Goal: Use online tool/utility: Utilize a website feature to perform a specific function

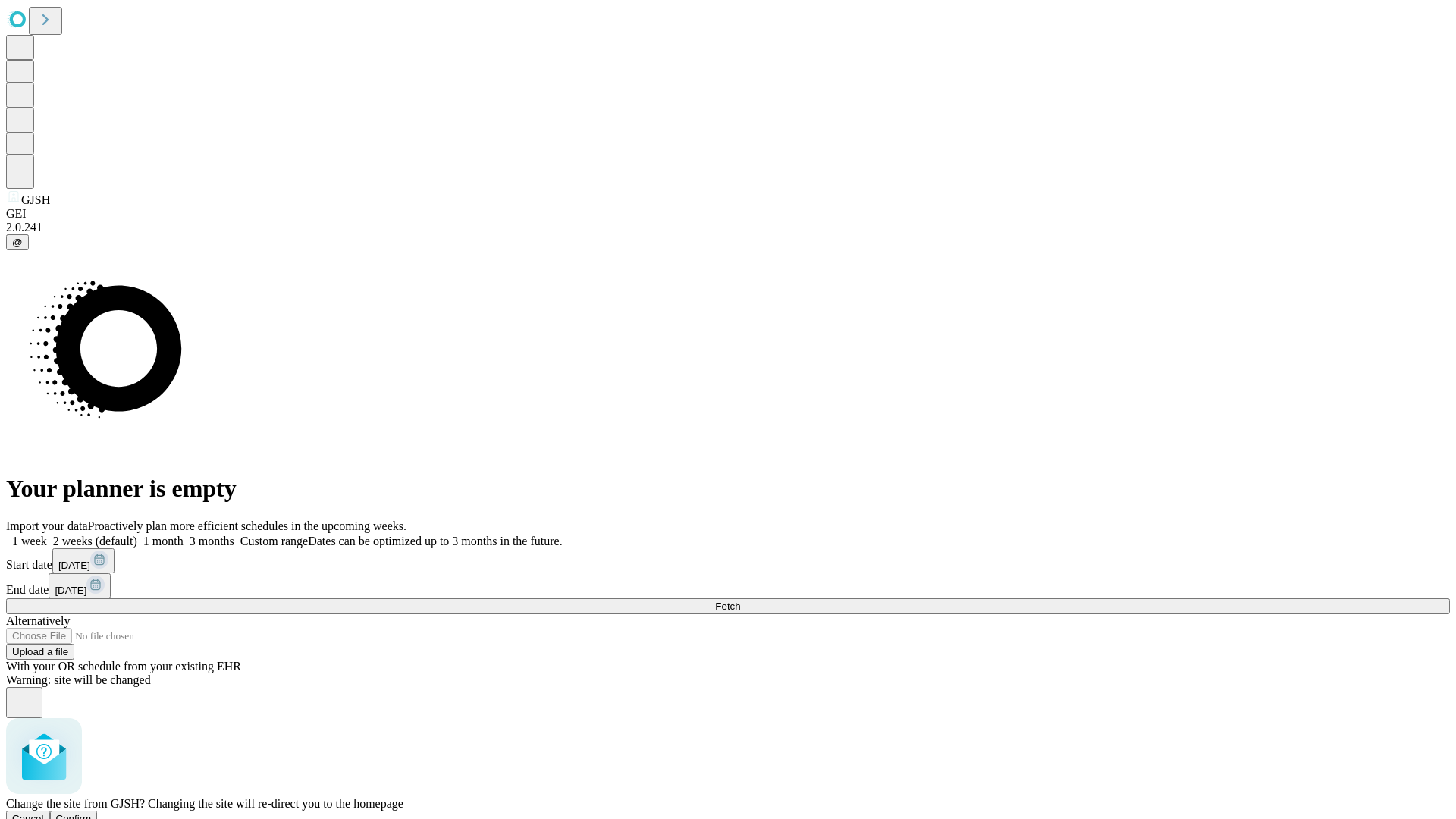
click at [92, 813] on span "Confirm" at bounding box center [74, 818] width 36 height 12
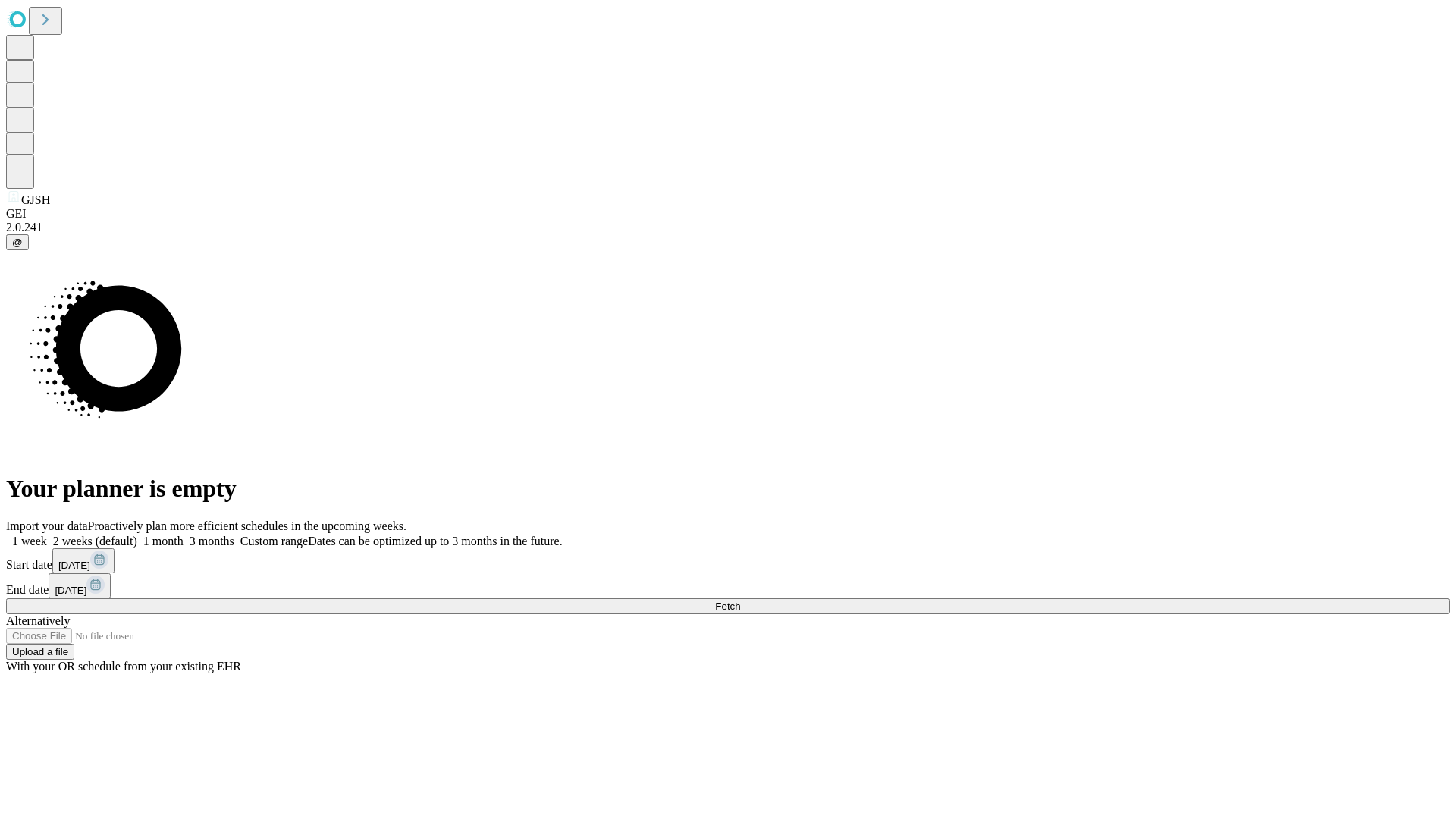
click at [47, 534] on label "1 week" at bounding box center [27, 541] width 41 height 13
click at [740, 601] on span "Fetch" at bounding box center [727, 606] width 25 height 12
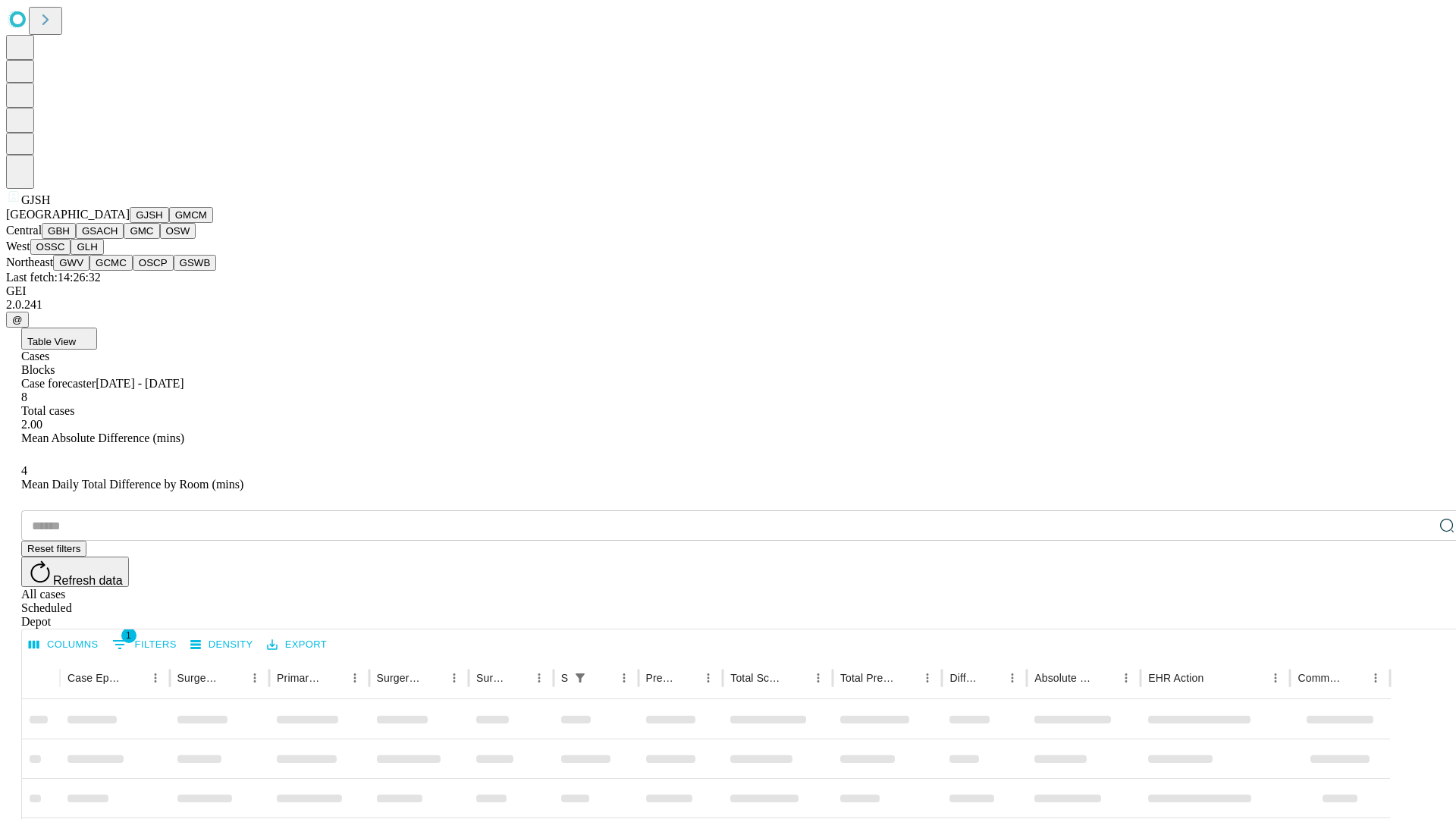
click at [169, 223] on button "GMCM" at bounding box center [191, 214] width 44 height 16
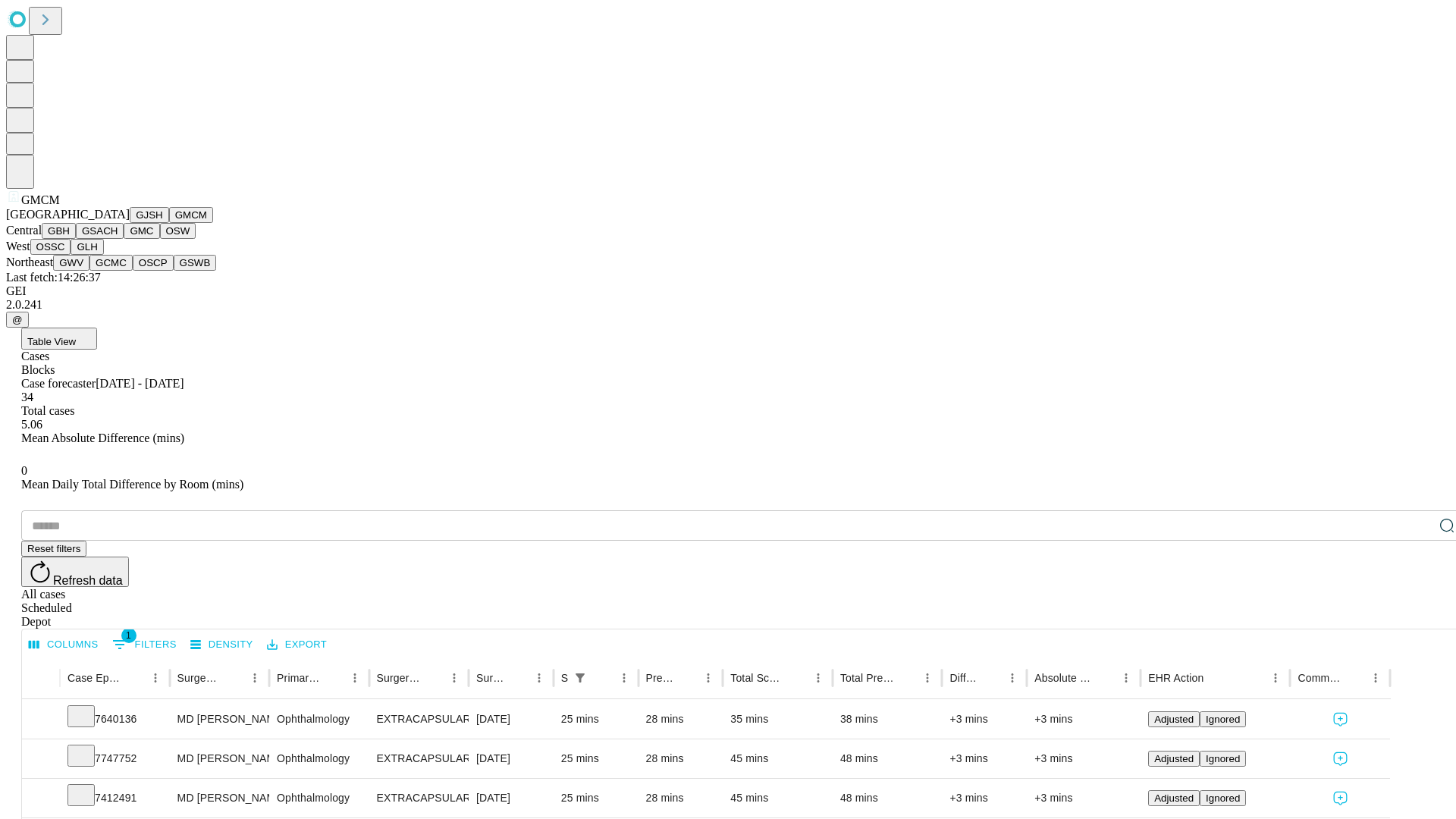
click at [76, 239] on button "GBH" at bounding box center [59, 231] width 34 height 16
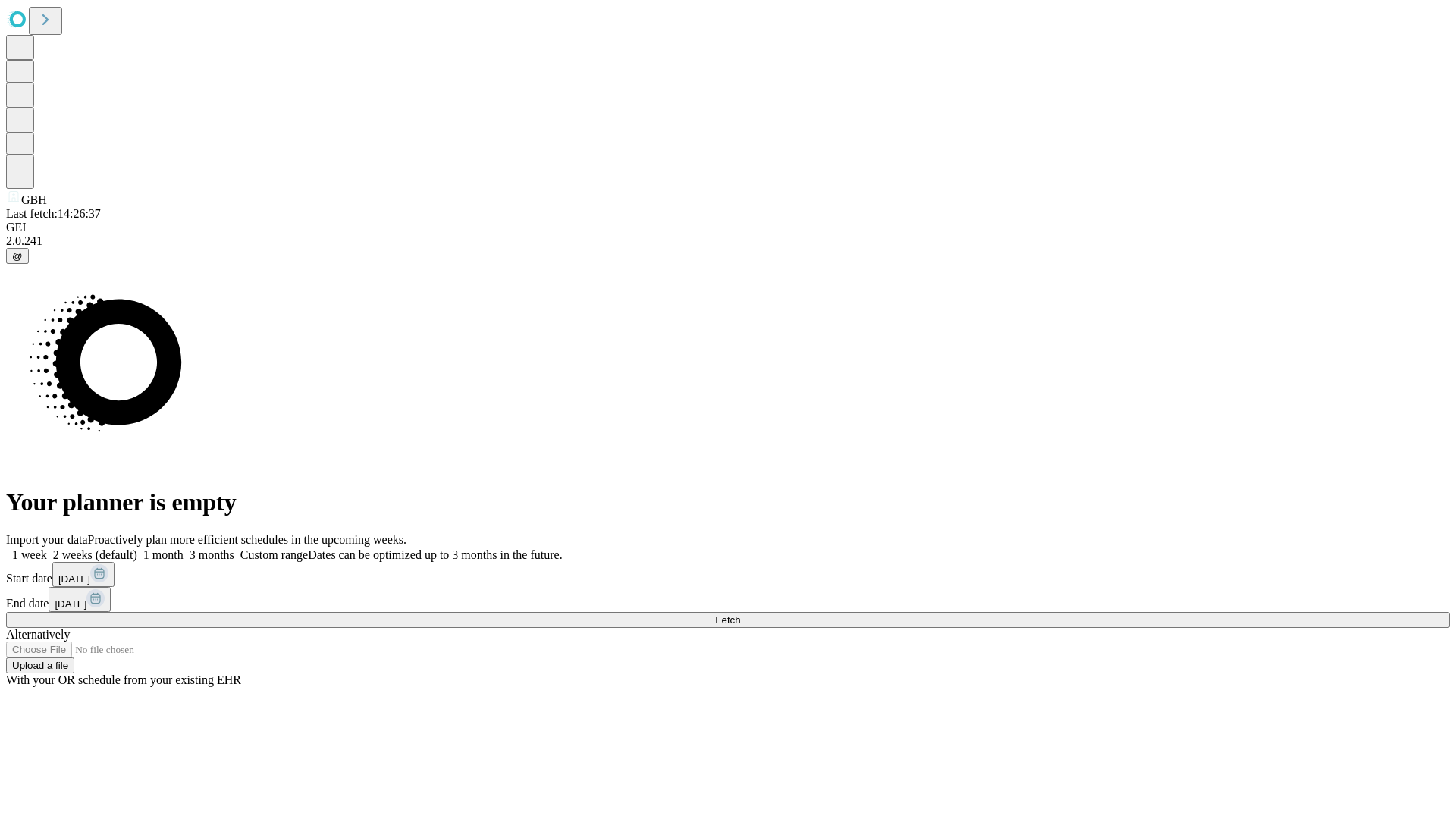
click at [47, 548] on label "1 week" at bounding box center [27, 555] width 41 height 13
click at [740, 614] on span "Fetch" at bounding box center [727, 619] width 25 height 12
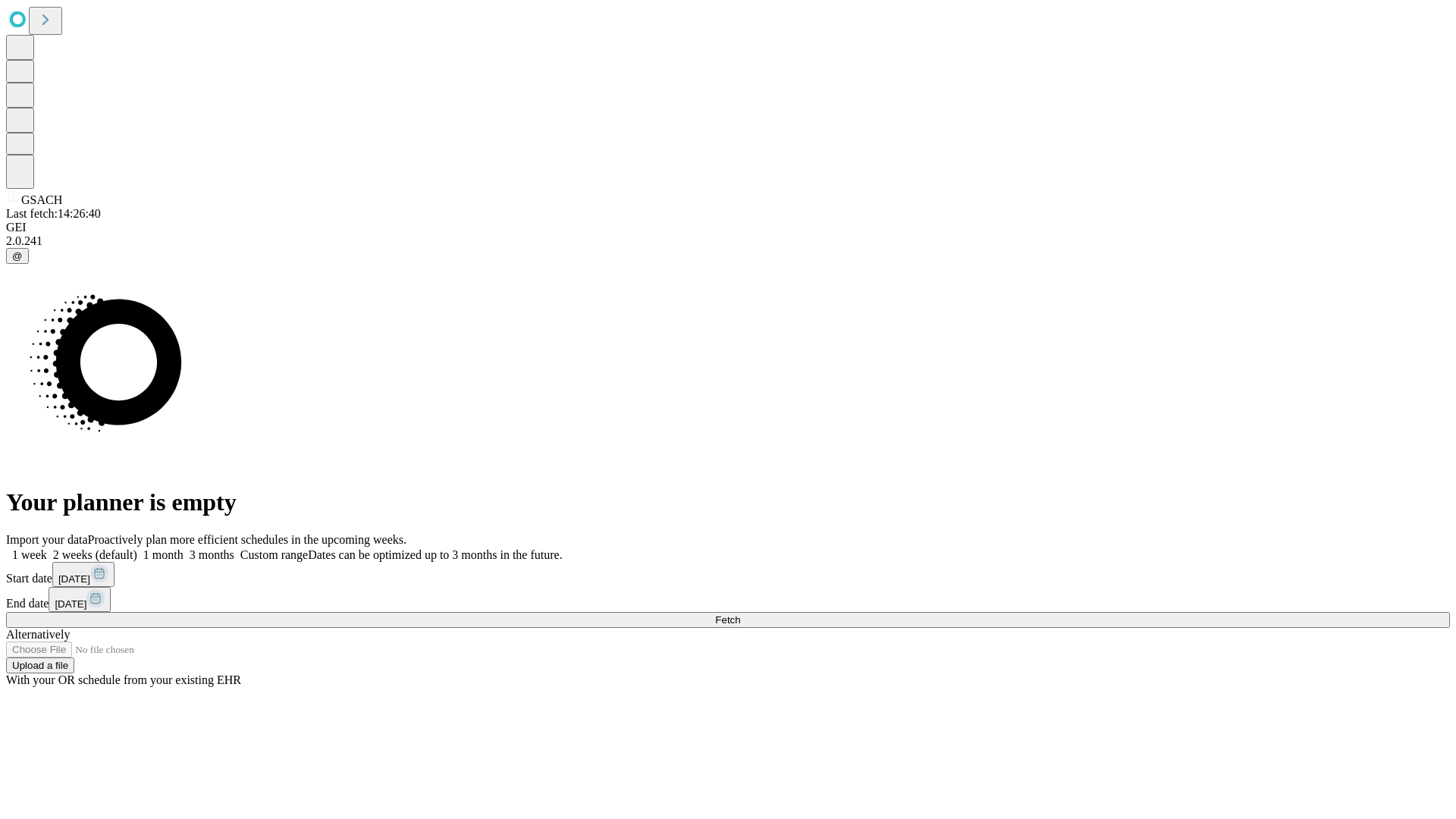
click at [47, 548] on label "1 week" at bounding box center [27, 555] width 41 height 13
click at [740, 614] on span "Fetch" at bounding box center [727, 619] width 25 height 12
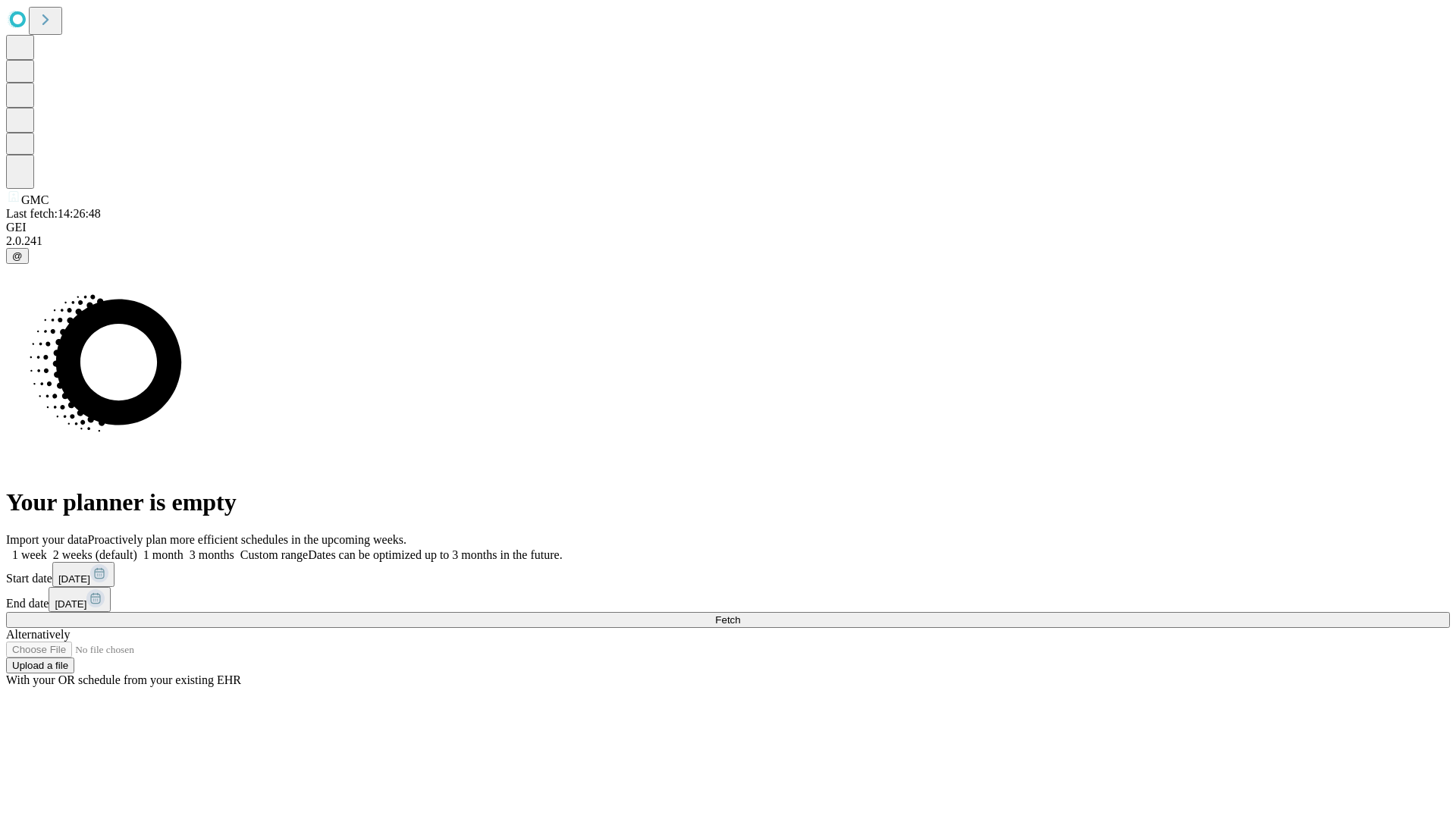
click at [47, 548] on label "1 week" at bounding box center [27, 555] width 41 height 13
click at [740, 614] on span "Fetch" at bounding box center [727, 619] width 25 height 12
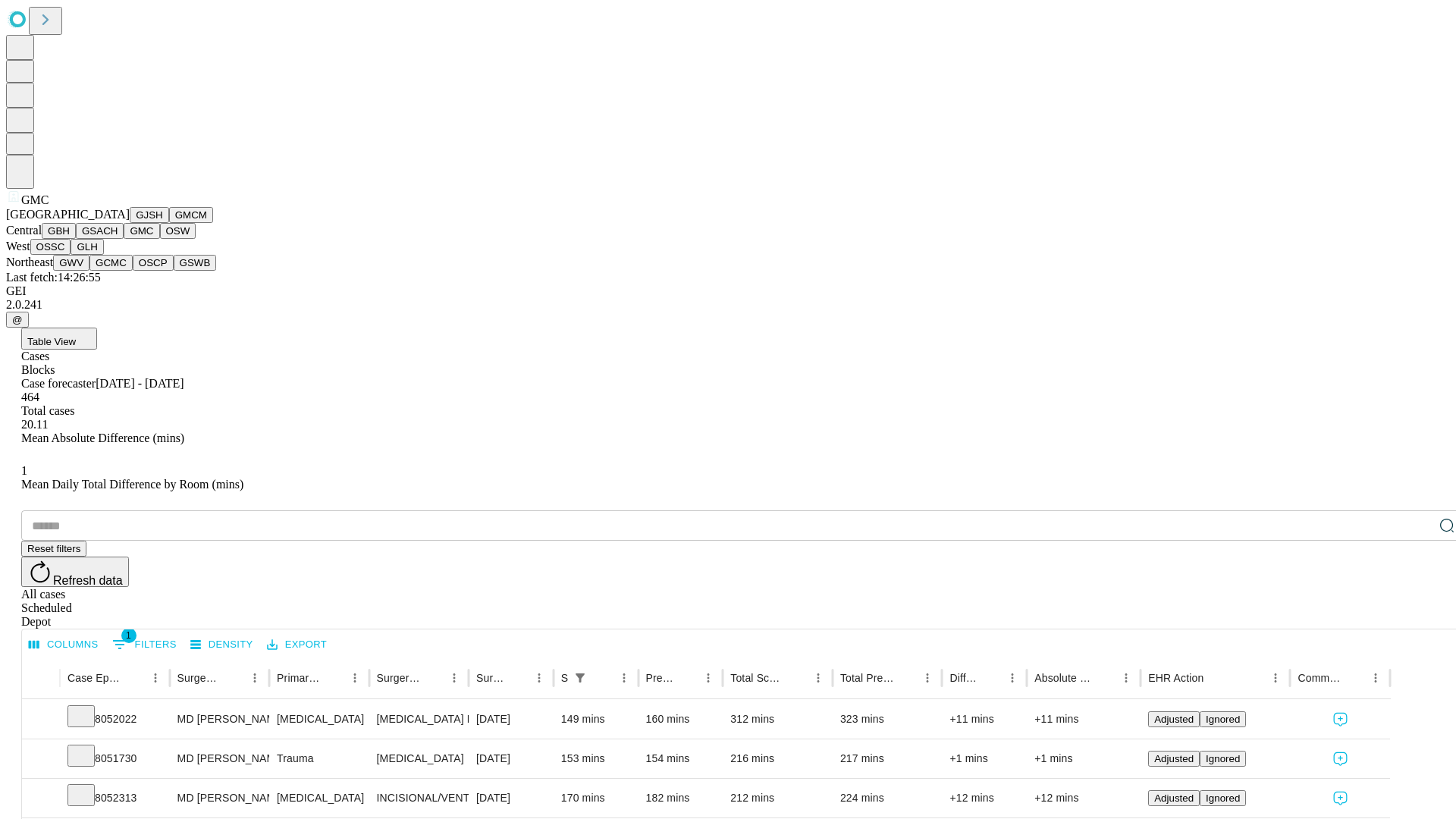
click at [160, 239] on button "OSW" at bounding box center [178, 231] width 37 height 16
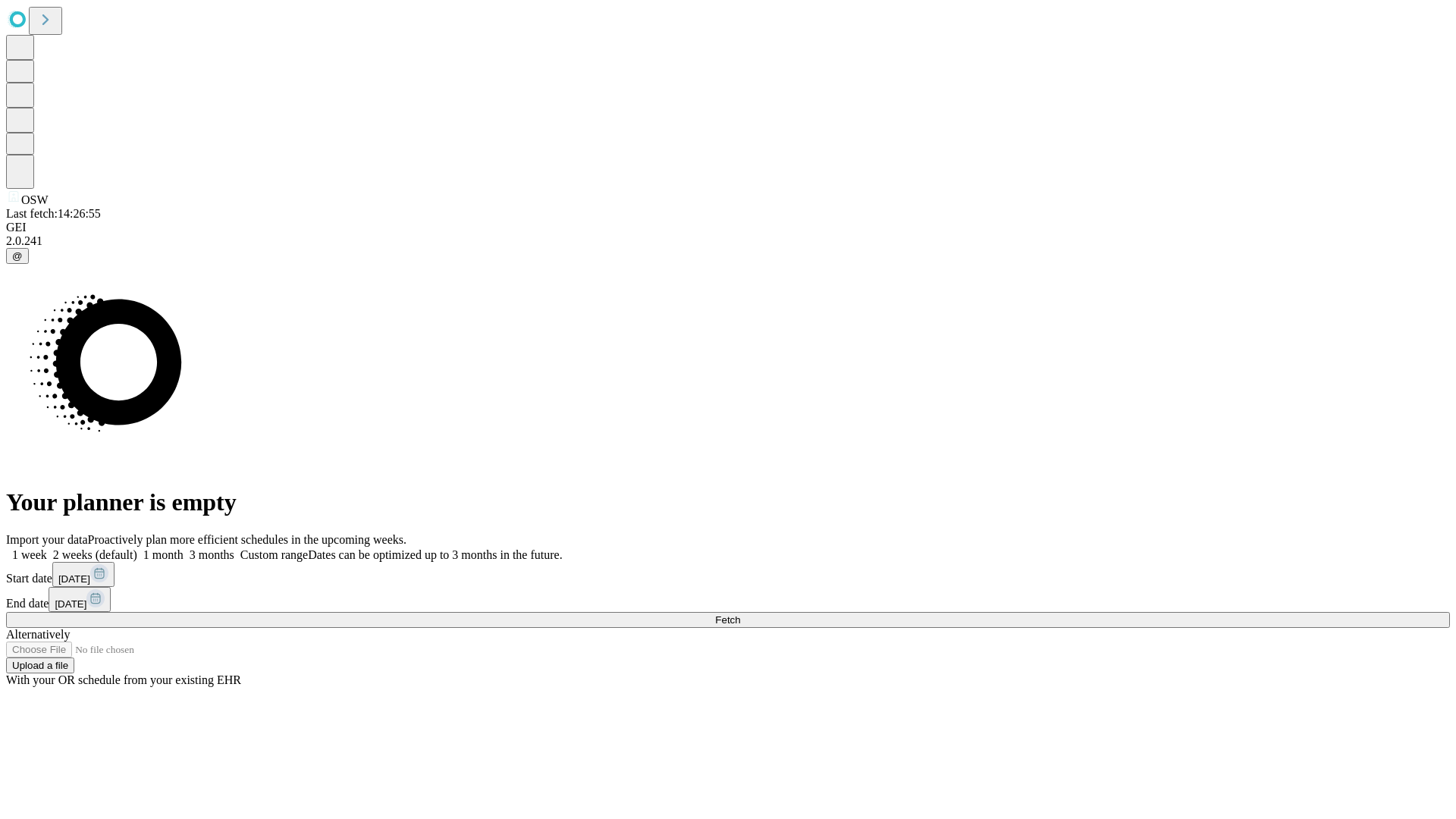
click at [47, 548] on label "1 week" at bounding box center [27, 555] width 41 height 13
click at [740, 614] on span "Fetch" at bounding box center [727, 619] width 25 height 12
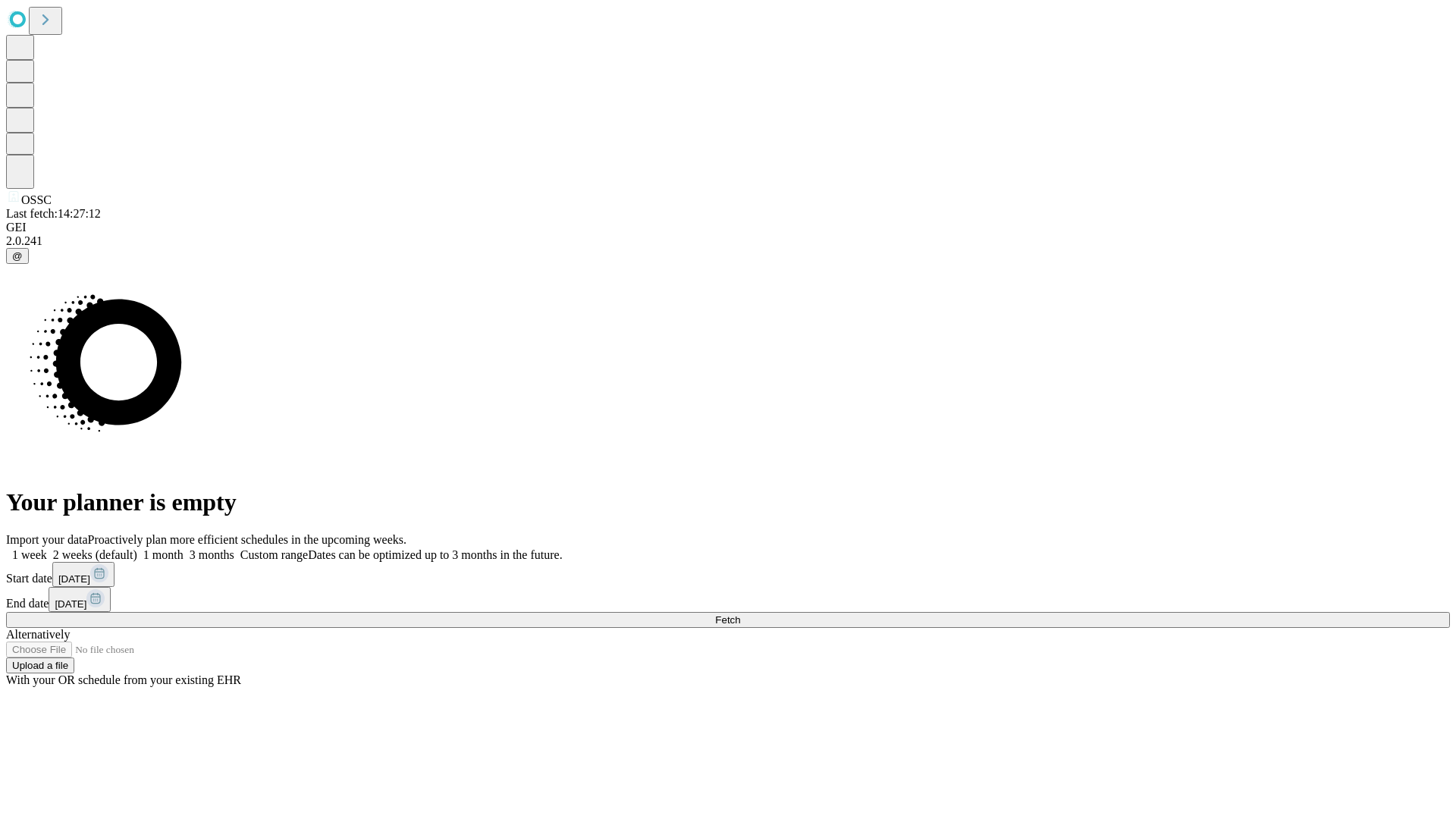
click at [47, 548] on label "1 week" at bounding box center [27, 555] width 41 height 13
click at [740, 614] on span "Fetch" at bounding box center [727, 619] width 25 height 12
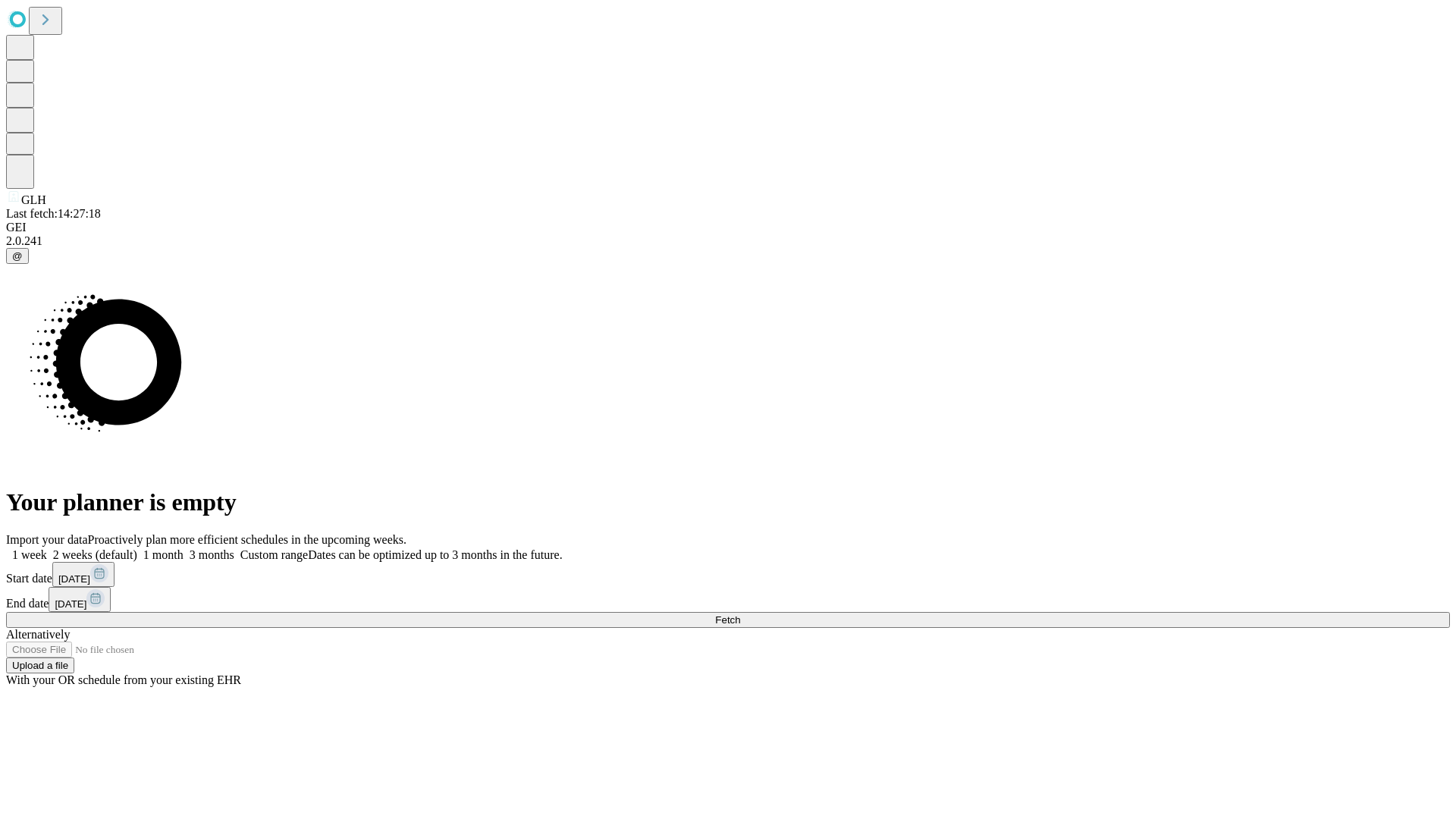
click at [47, 548] on label "1 week" at bounding box center [27, 555] width 41 height 13
click at [740, 614] on span "Fetch" at bounding box center [727, 619] width 25 height 12
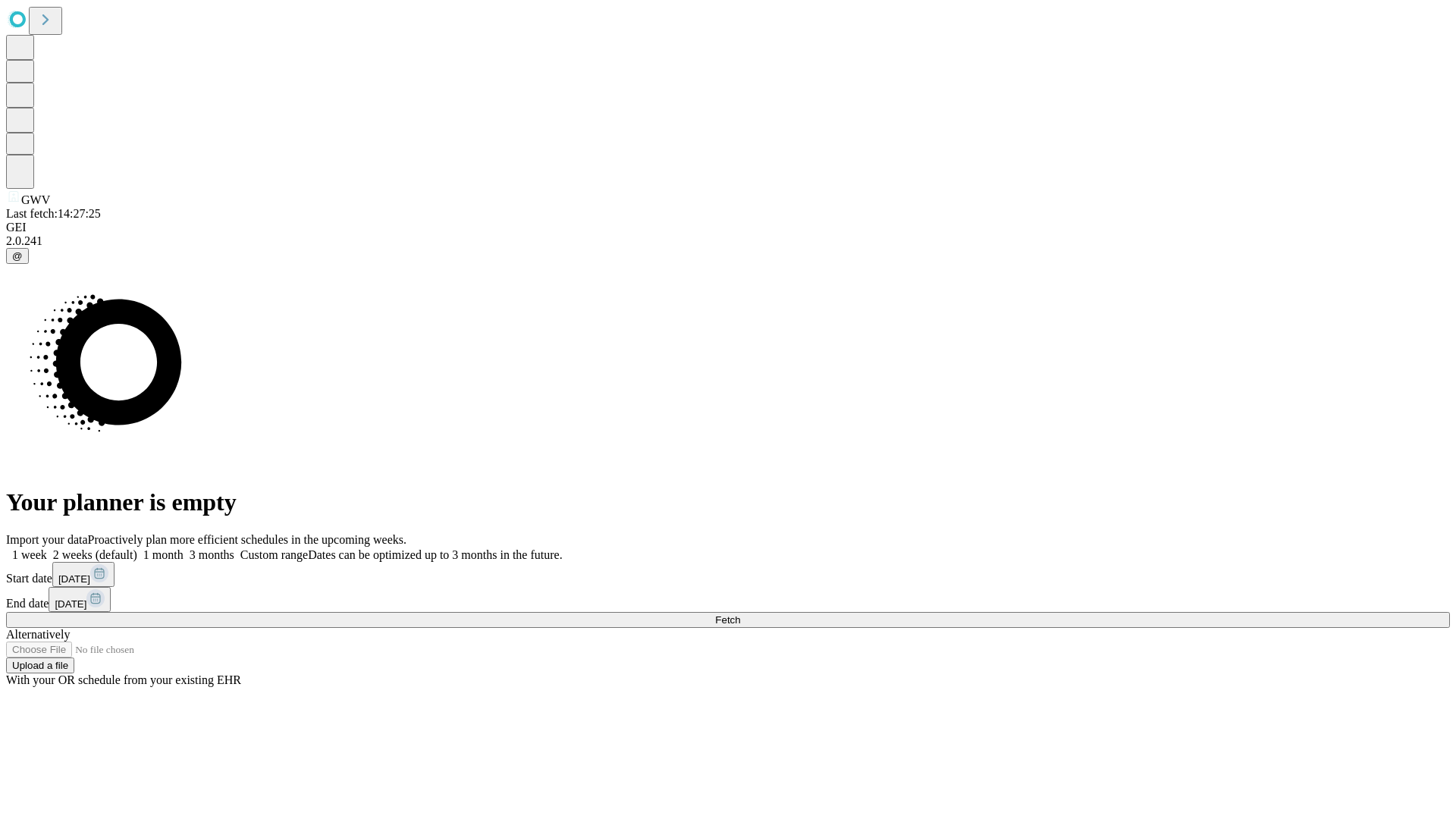
click at [47, 548] on label "1 week" at bounding box center [27, 555] width 41 height 13
click at [740, 614] on span "Fetch" at bounding box center [727, 619] width 25 height 12
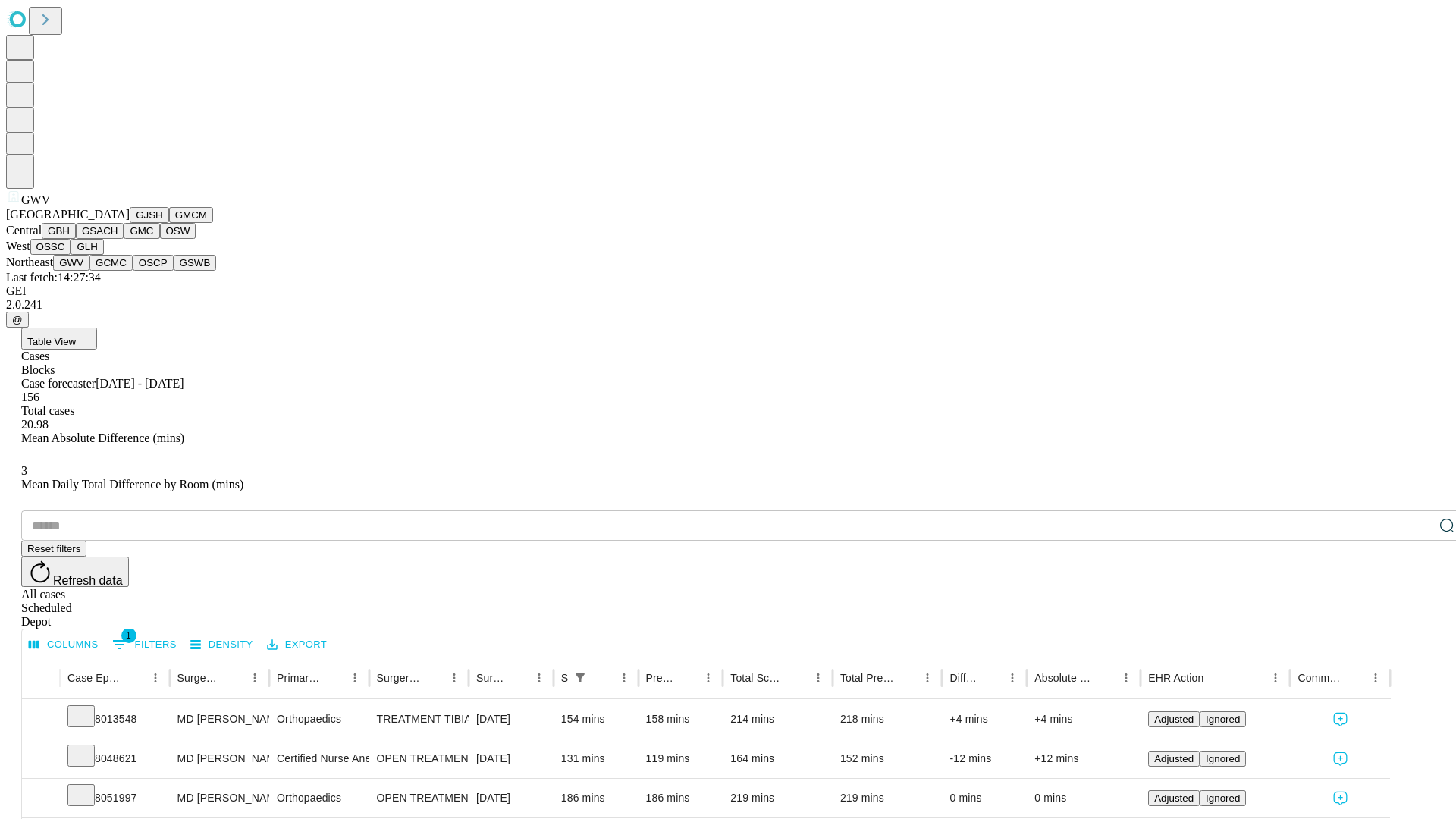
click at [118, 271] on button "GCMC" at bounding box center [111, 263] width 43 height 16
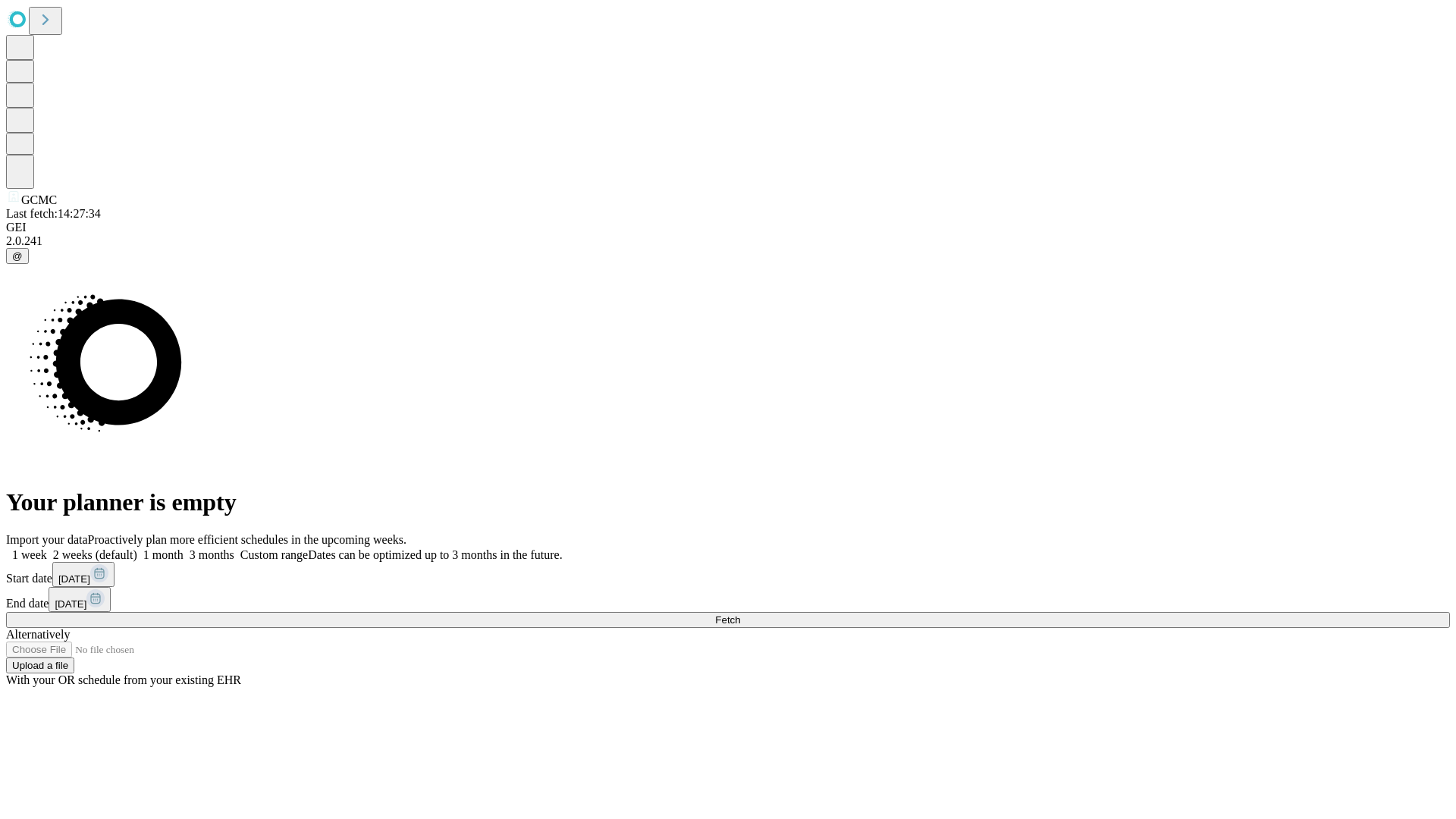
click at [47, 548] on label "1 week" at bounding box center [27, 555] width 41 height 13
click at [740, 614] on span "Fetch" at bounding box center [727, 619] width 25 height 12
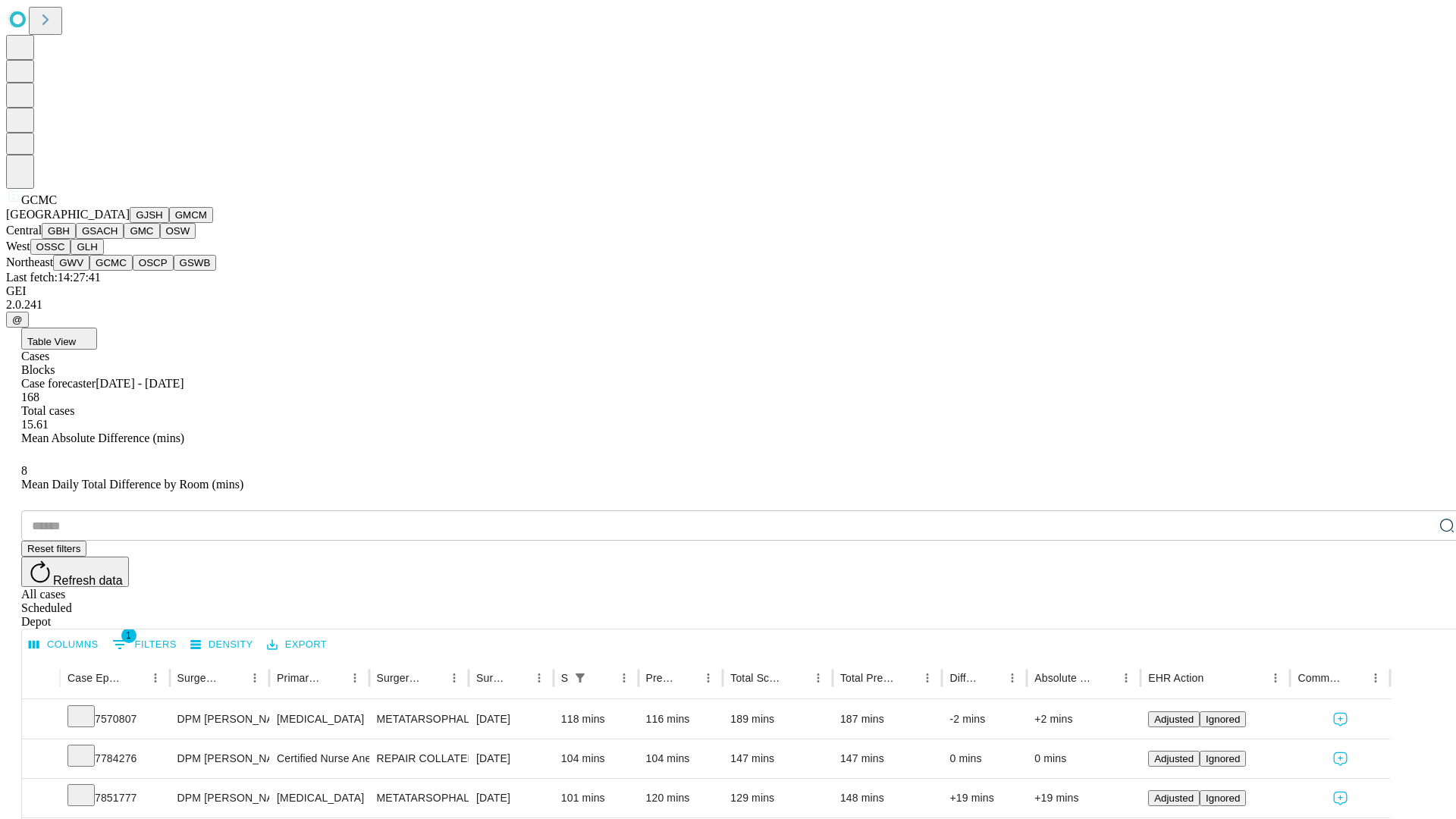
click at [133, 271] on button "OSCP" at bounding box center [153, 263] width 41 height 16
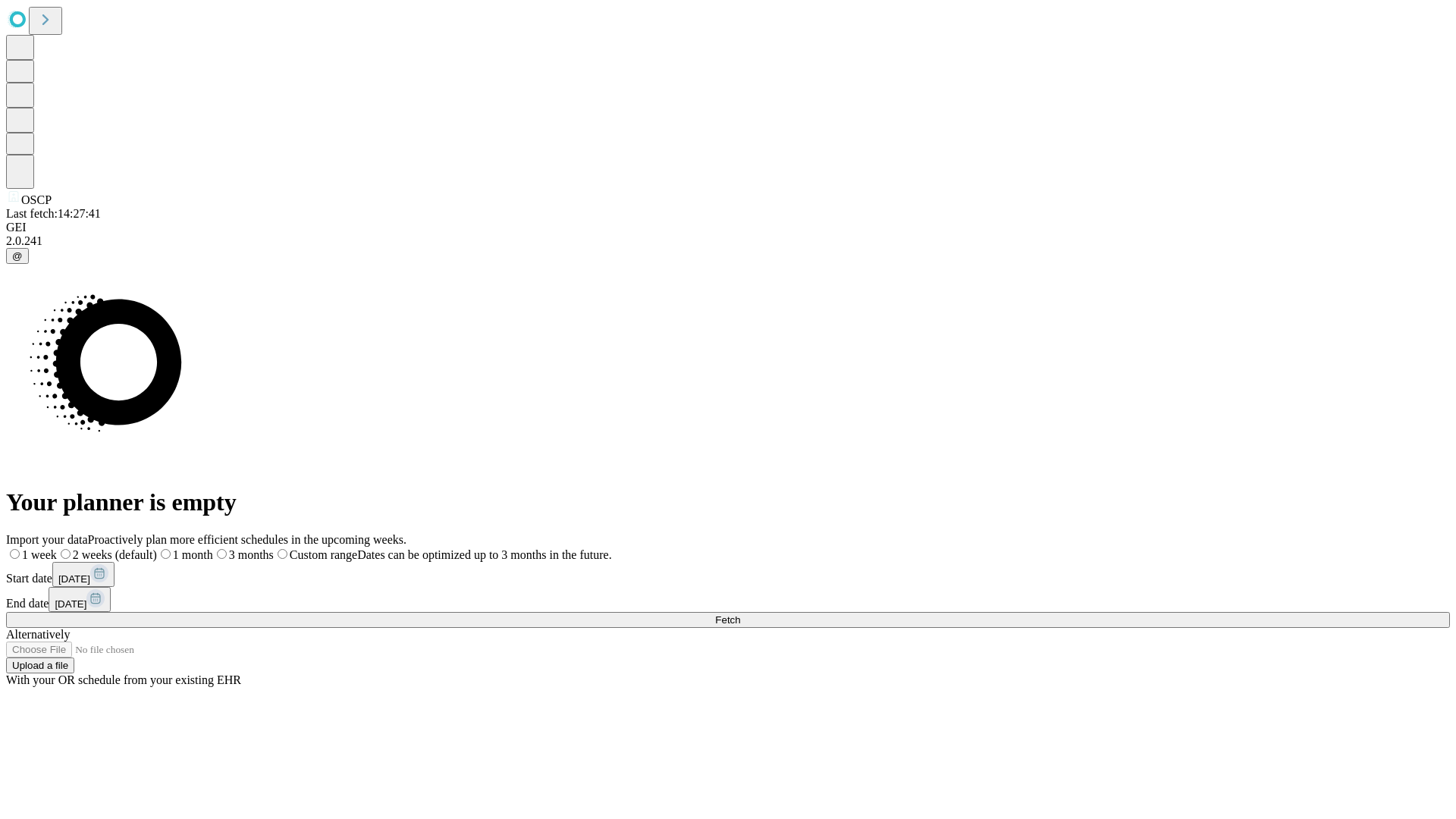
click at [57, 548] on label "1 week" at bounding box center [31, 555] width 51 height 13
click at [740, 614] on span "Fetch" at bounding box center [727, 619] width 25 height 12
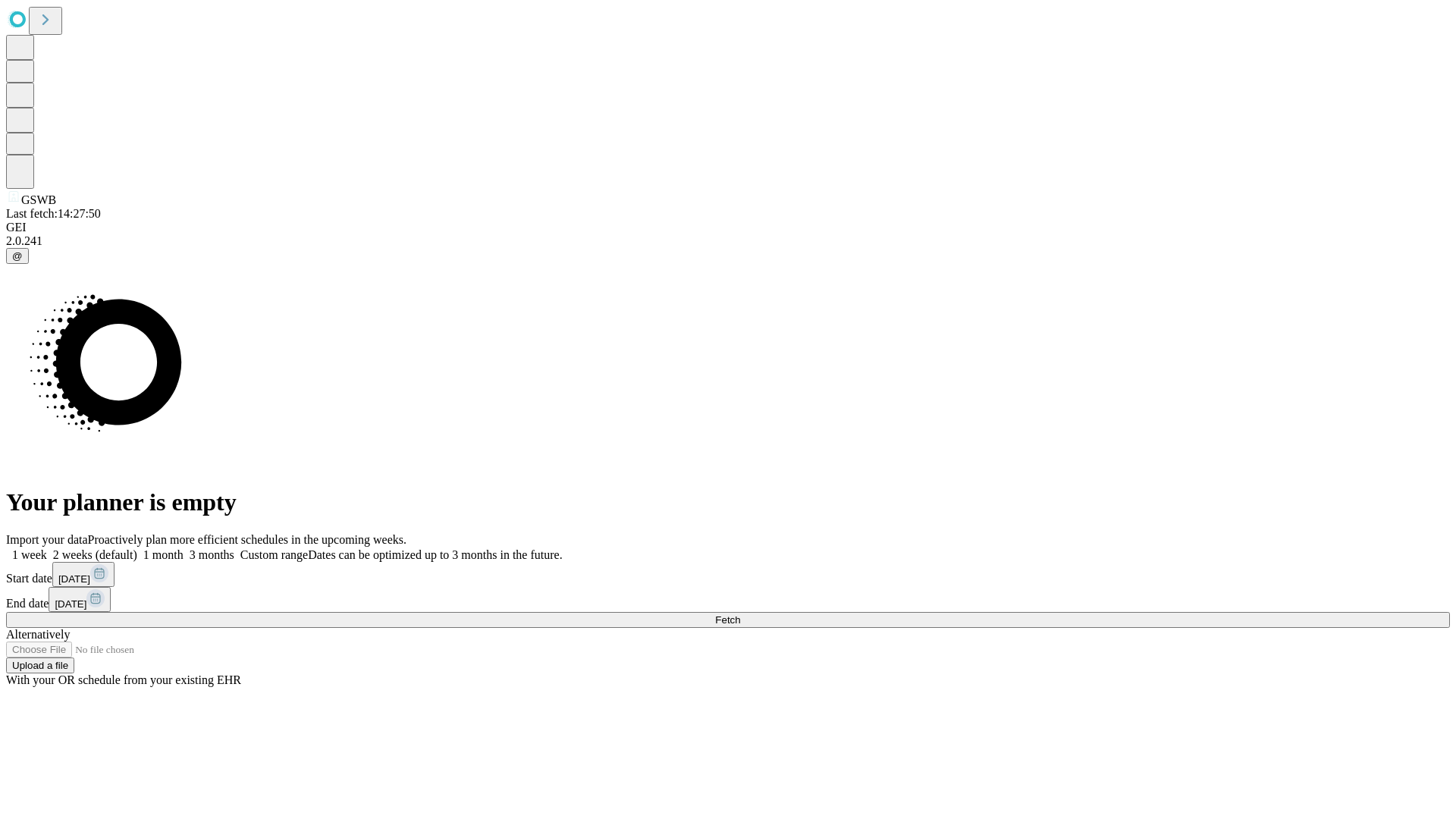
click at [47, 548] on label "1 week" at bounding box center [27, 555] width 41 height 13
click at [740, 614] on span "Fetch" at bounding box center [727, 619] width 25 height 12
